Goal: Task Accomplishment & Management: Manage account settings

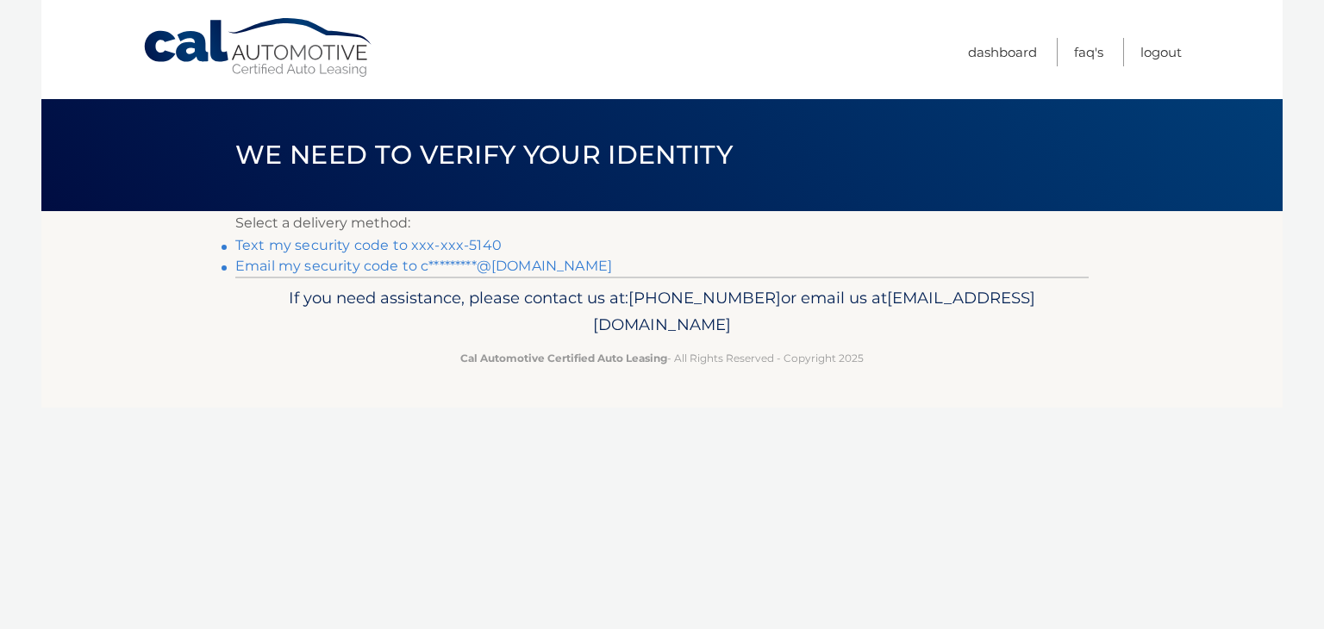
click at [400, 247] on link "Text my security code to xxx-xxx-5140" at bounding box center [368, 245] width 266 height 16
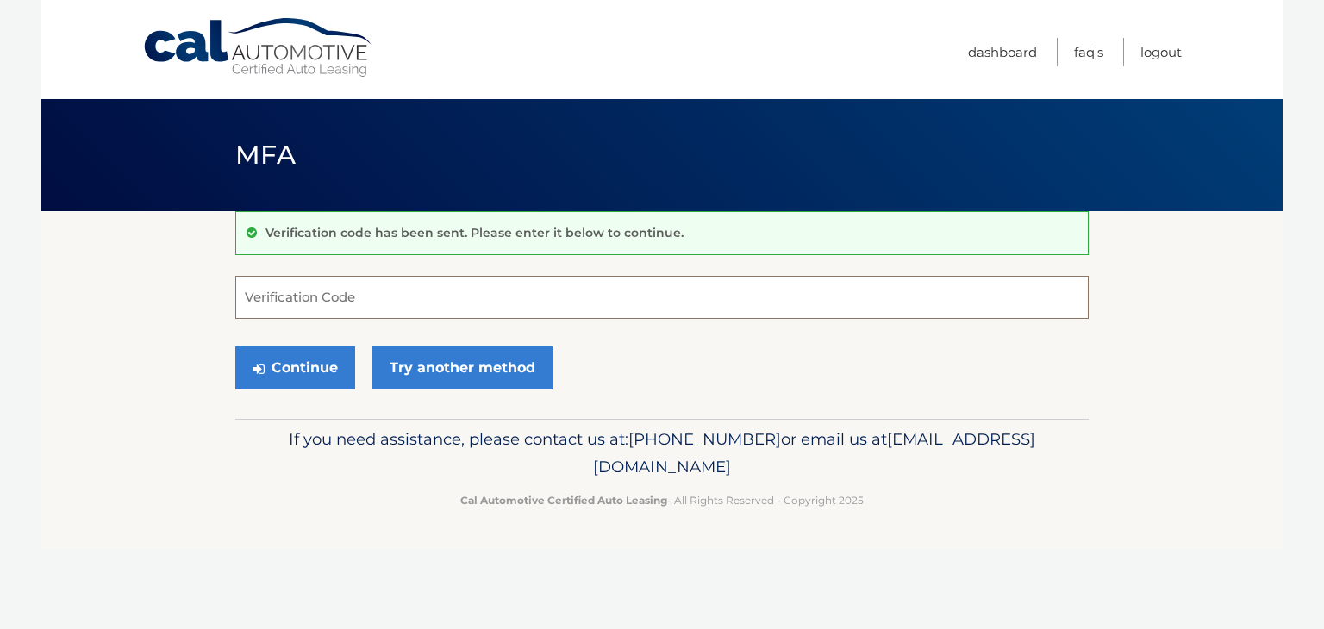
click at [383, 289] on input "Verification Code" at bounding box center [661, 297] width 853 height 43
type input "124557"
click at [307, 365] on button "Continue" at bounding box center [295, 368] width 120 height 43
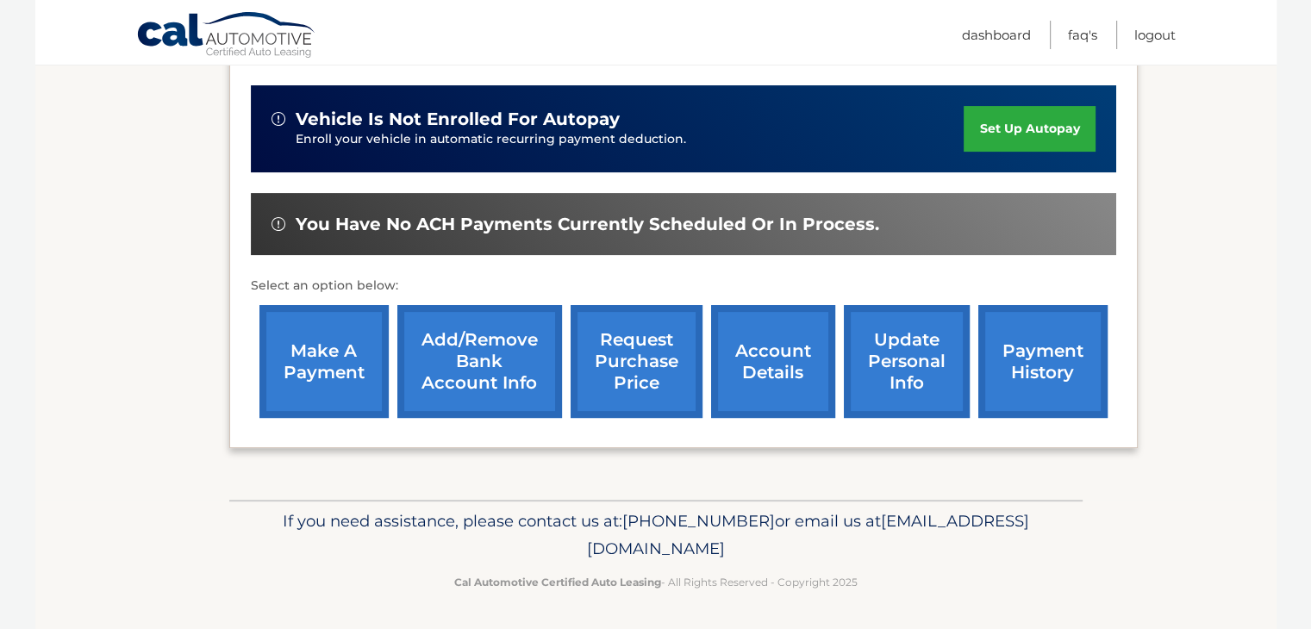
scroll to position [328, 0]
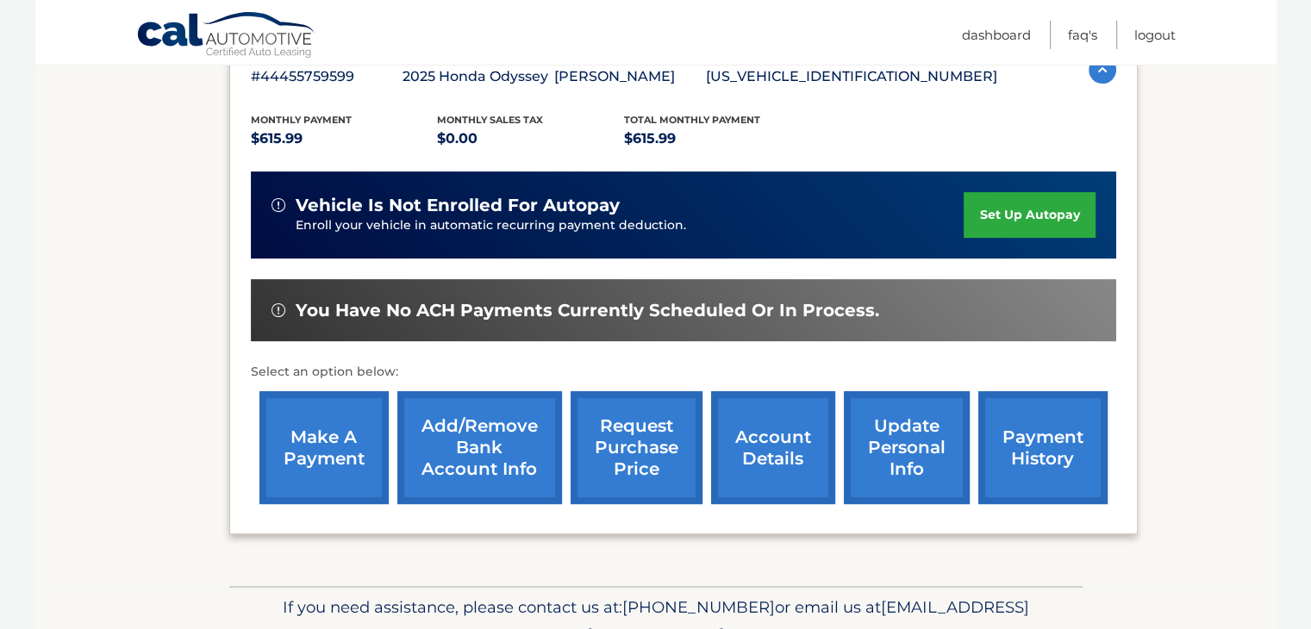
click at [312, 438] on link "make a payment" at bounding box center [323, 447] width 129 height 113
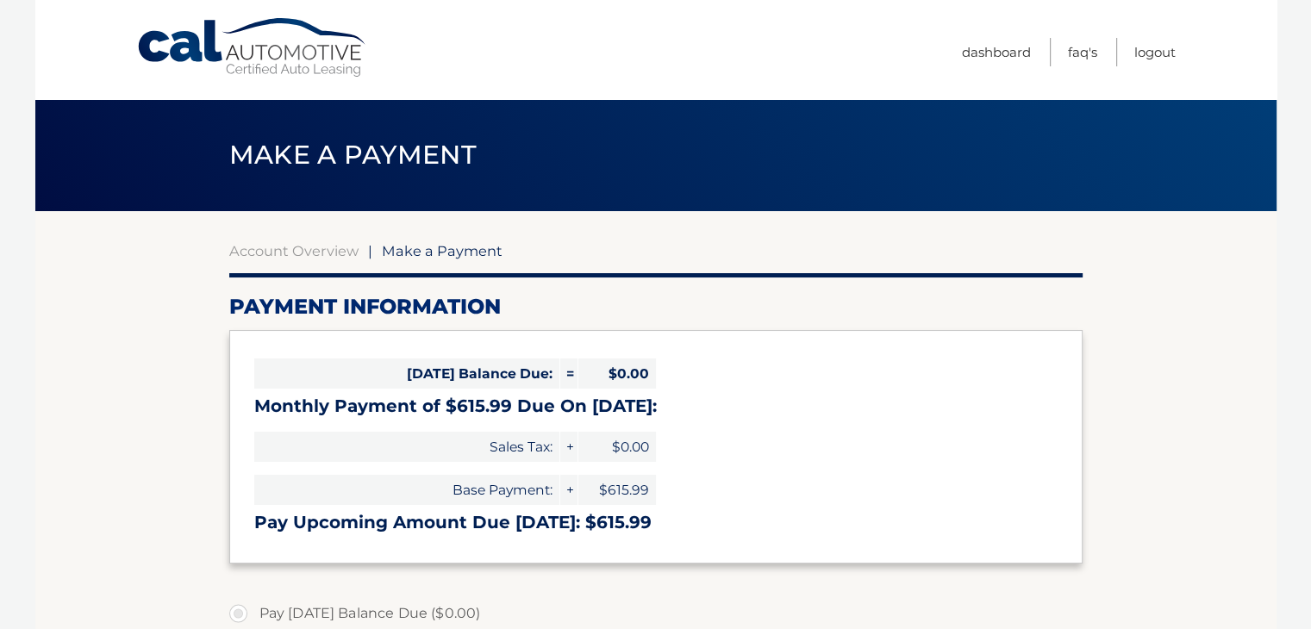
select select "Y2U2NDYyODQtMDk5OC00NDlhLWE4NjQtMzMzM2NmYTJmZTJm"
click at [1151, 52] on link "Logout" at bounding box center [1154, 52] width 41 height 28
